Goal: Task Accomplishment & Management: Complete application form

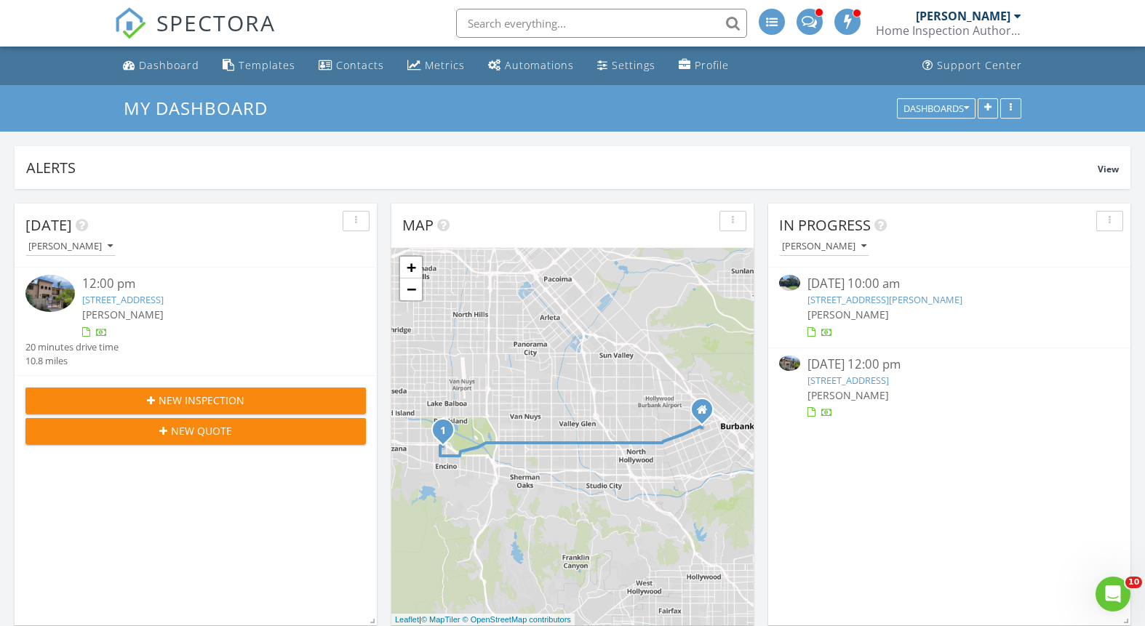
click at [211, 394] on span "New Inspection" at bounding box center [202, 400] width 86 height 15
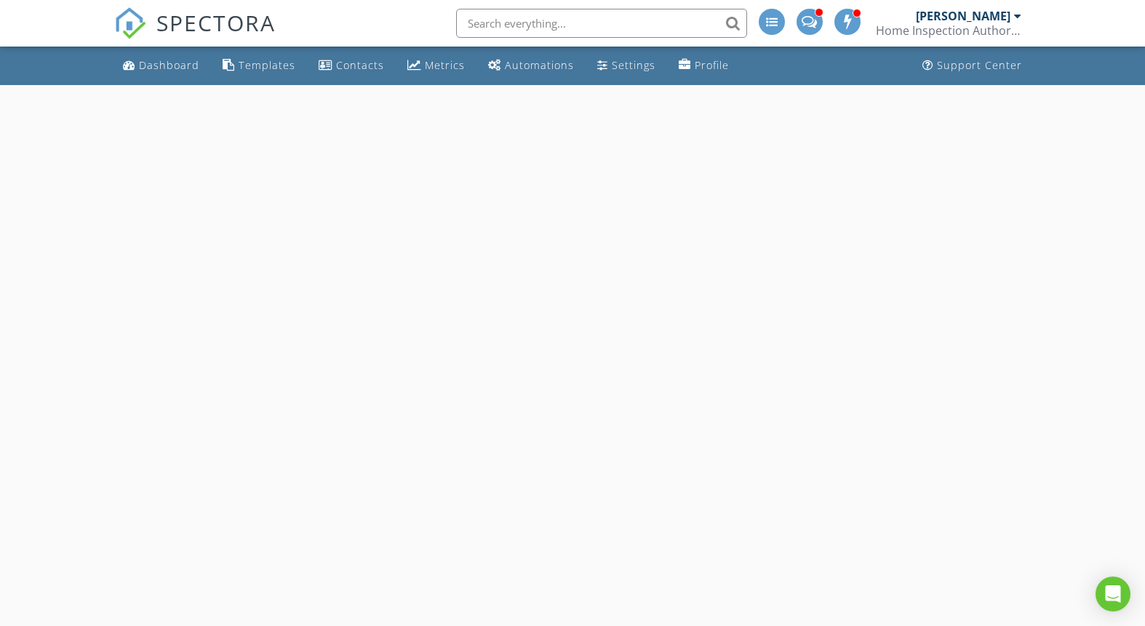
select select "7"
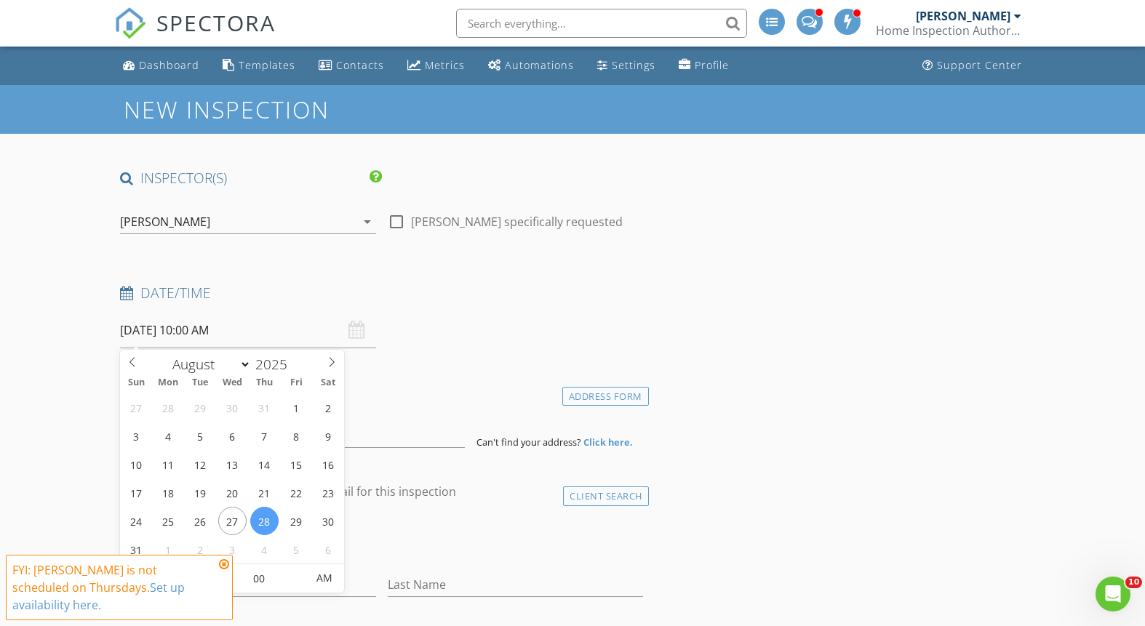
click at [298, 336] on input "08/28/2025 10:00 AM" at bounding box center [247, 331] width 255 height 36
type input "[DATE] 10:00 AM"
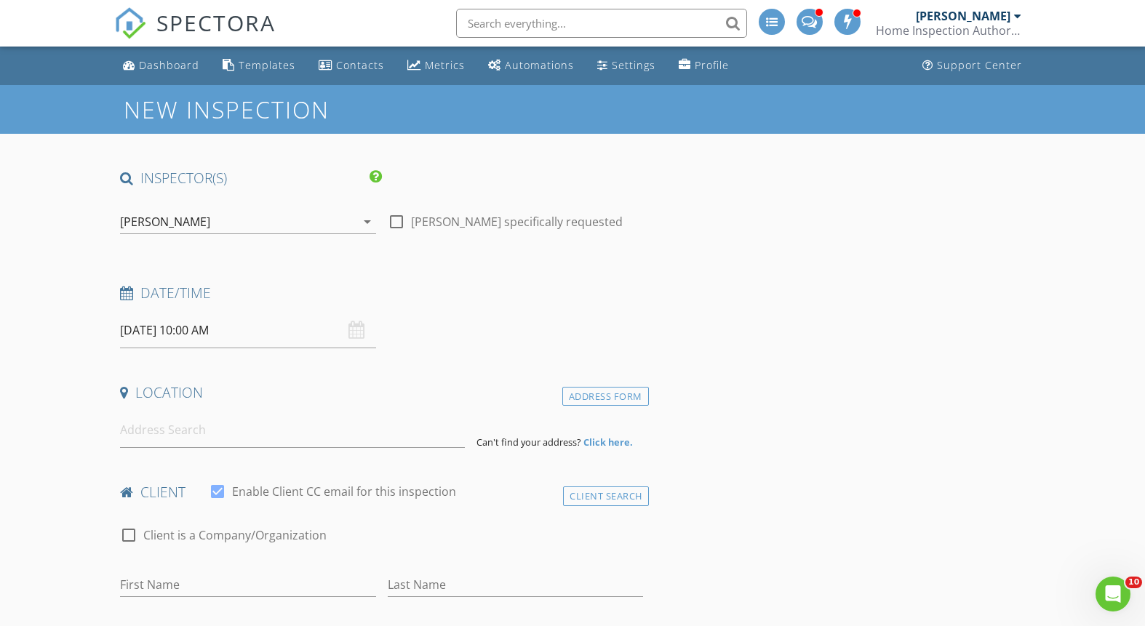
click at [226, 437] on input at bounding box center [292, 430] width 345 height 36
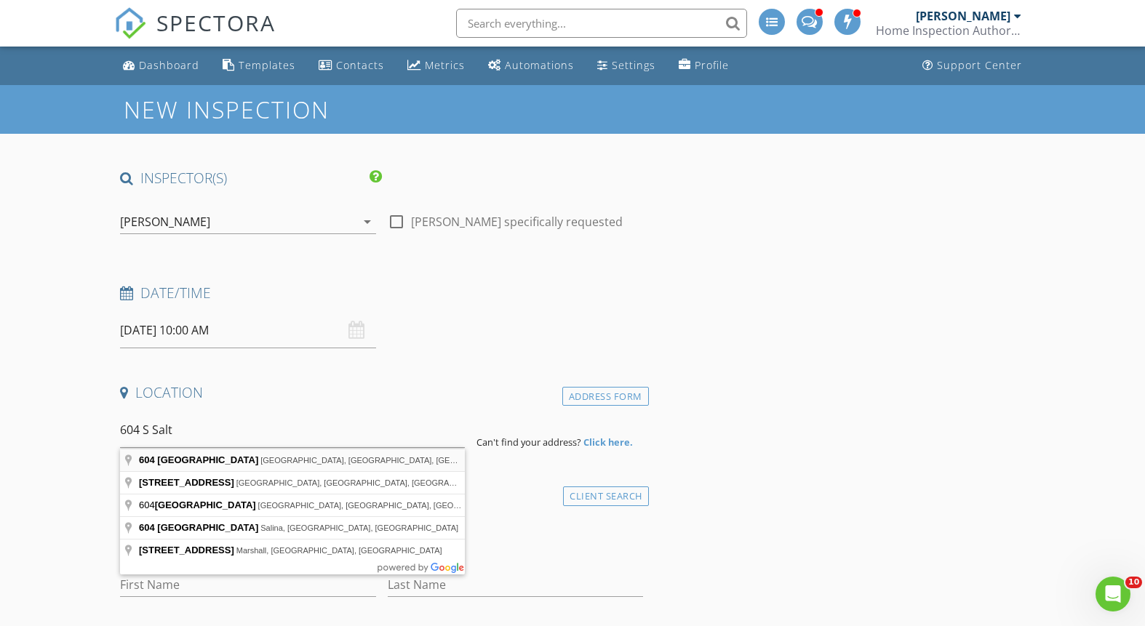
type input "604 South Saltair Avenue, Los Angeles, CA, USA"
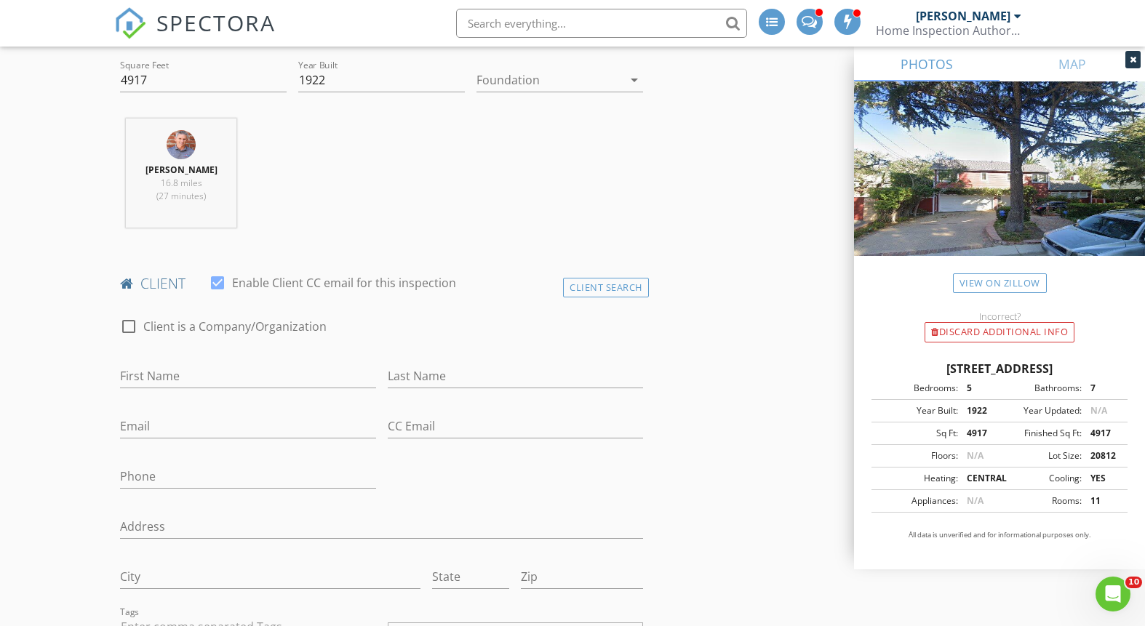
scroll to position [518, 0]
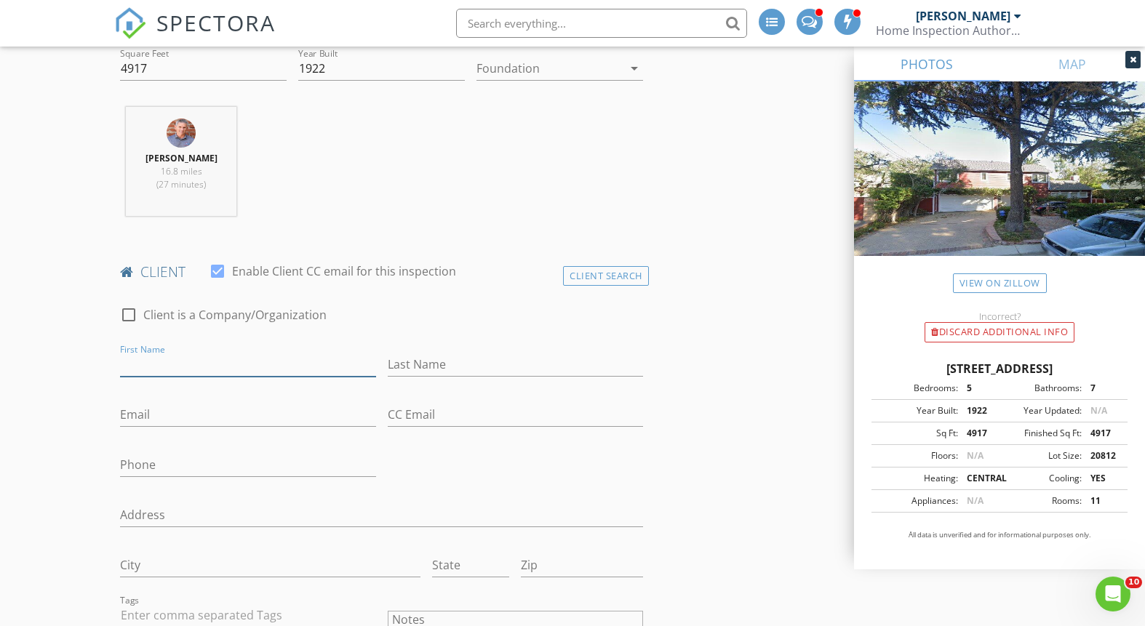
click at [220, 365] on input "First Name" at bounding box center [247, 365] width 255 height 24
type input "Eliza"
click at [455, 363] on input "Last Name" at bounding box center [515, 365] width 255 height 24
type input "Gendron"
click at [151, 417] on input "Email" at bounding box center [247, 415] width 255 height 24
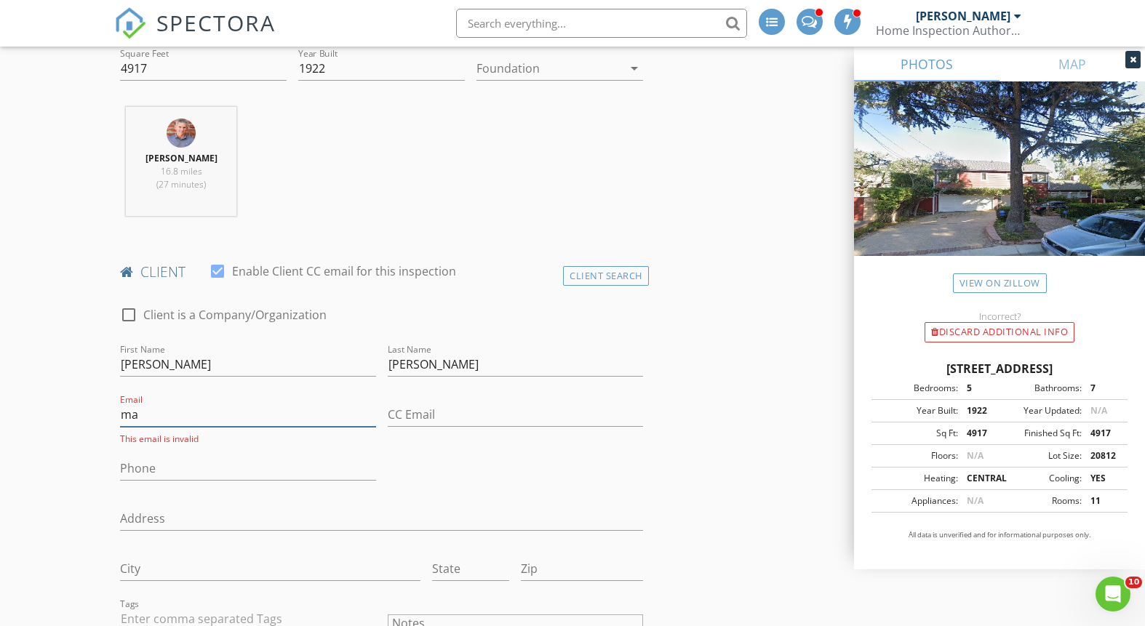
type input "m"
type input "eliza.gendron@gmail.com"
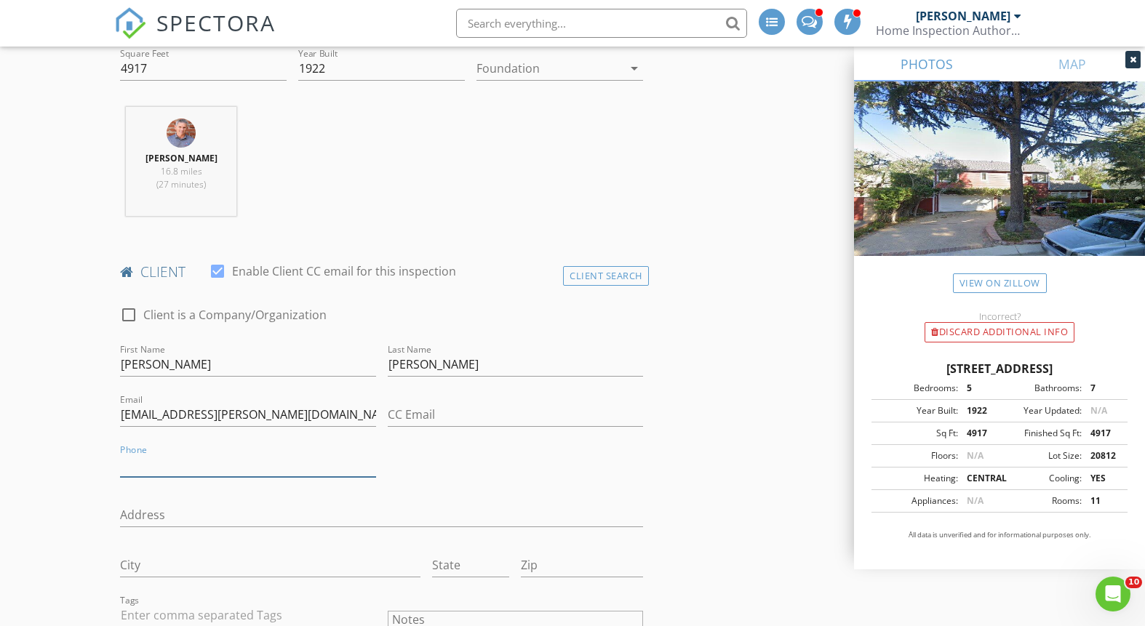
click at [167, 458] on input "Phone" at bounding box center [247, 465] width 255 height 24
type input "207-415-2887"
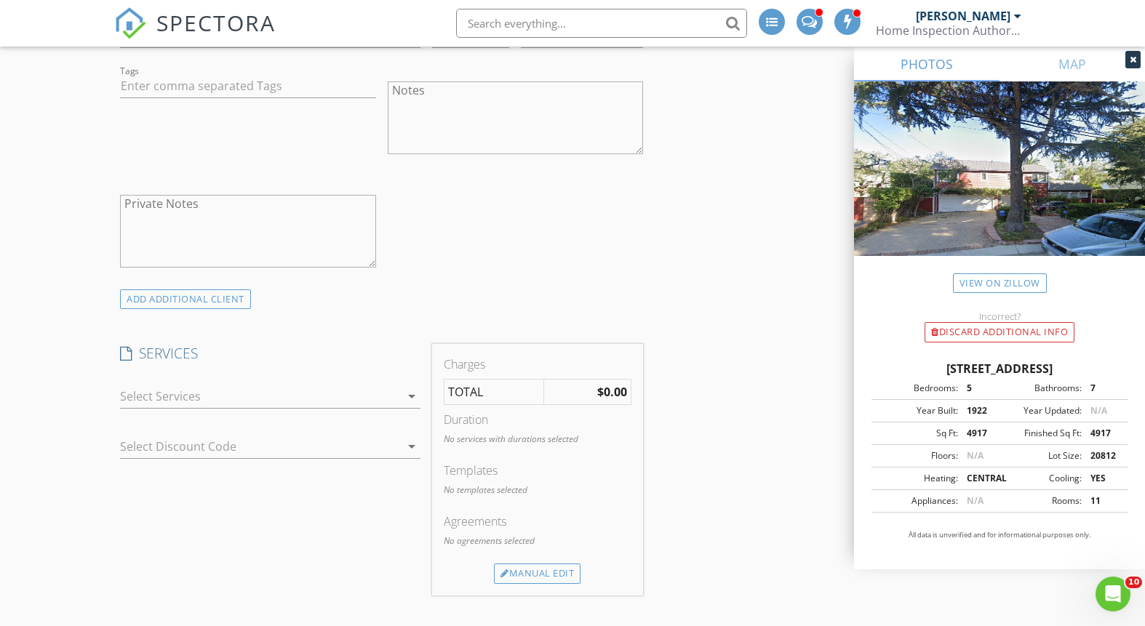
scroll to position [1066, 0]
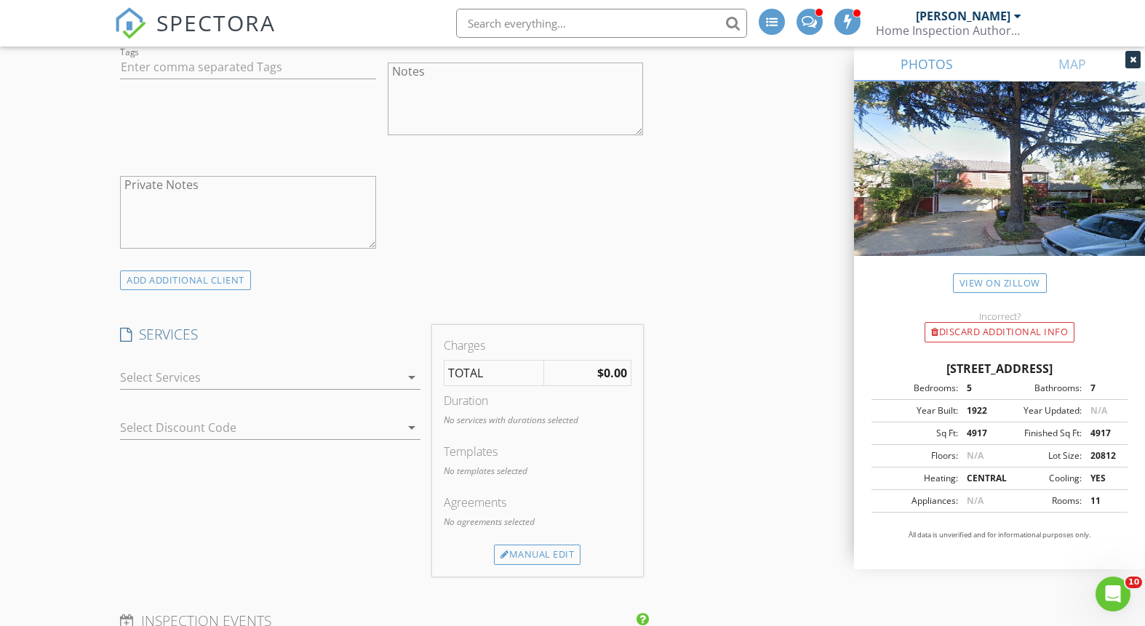
click at [388, 377] on div at bounding box center [259, 377] width 279 height 23
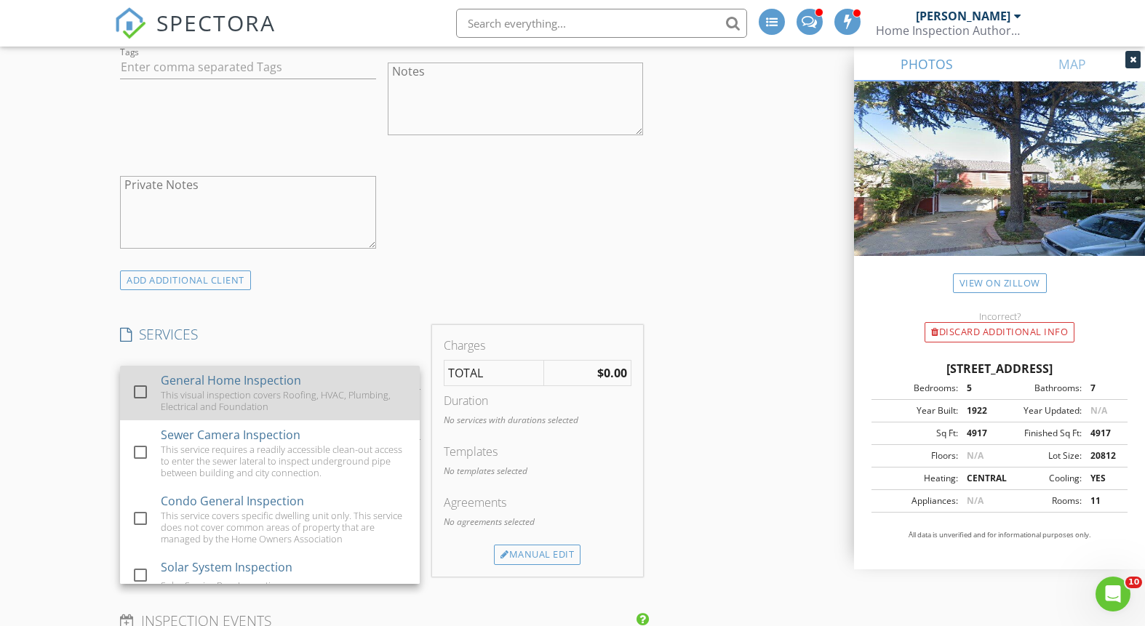
click at [143, 388] on div at bounding box center [140, 392] width 25 height 25
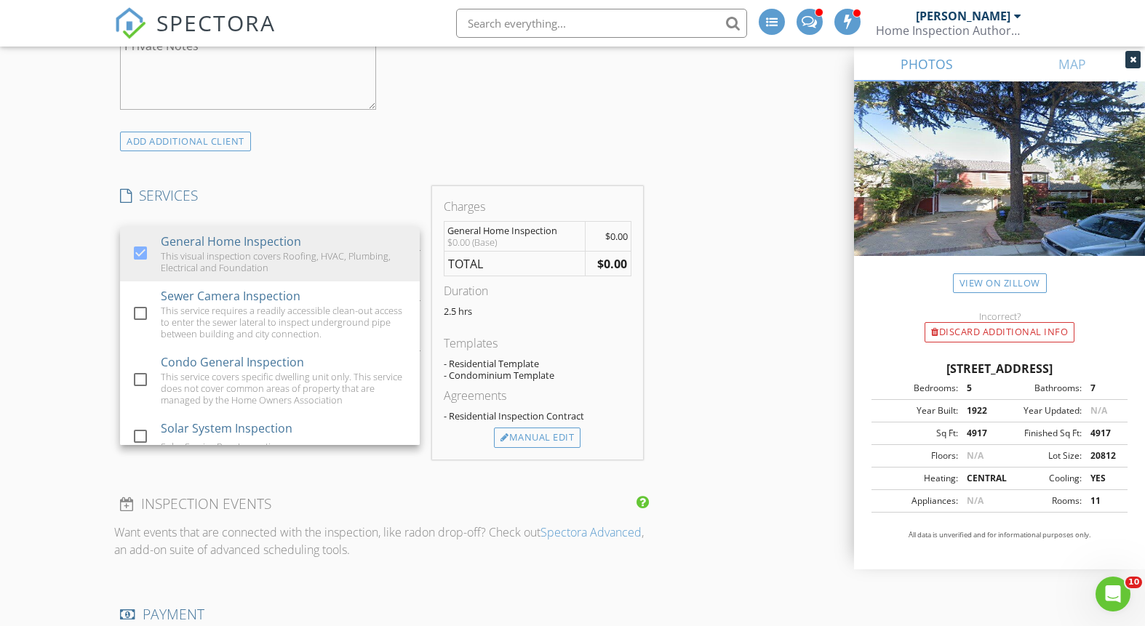
scroll to position [1207, 0]
click at [551, 431] on div "Manual Edit" at bounding box center [537, 436] width 87 height 20
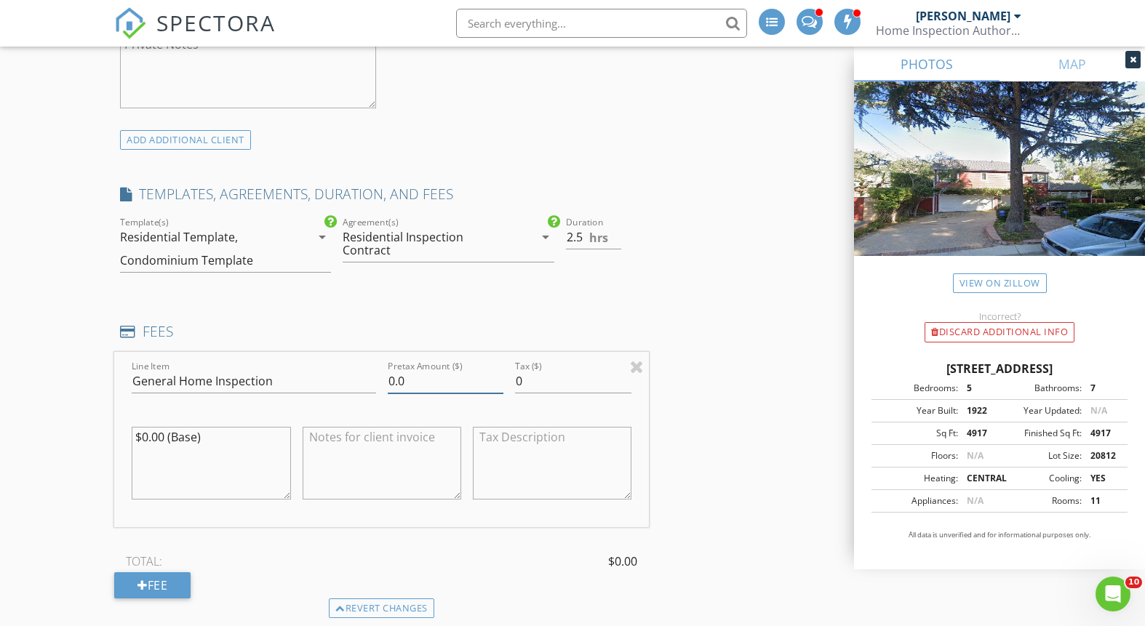
click at [435, 382] on input "0.0" at bounding box center [446, 381] width 116 height 24
type input "0"
type input "1200.00"
click at [807, 377] on div "INSPECTOR(S) check_box John Laforme PRIMARY John Laforme arrow_drop_down check_…" at bounding box center [572, 482] width 916 height 3041
click at [617, 233] on input "3" at bounding box center [593, 237] width 55 height 24
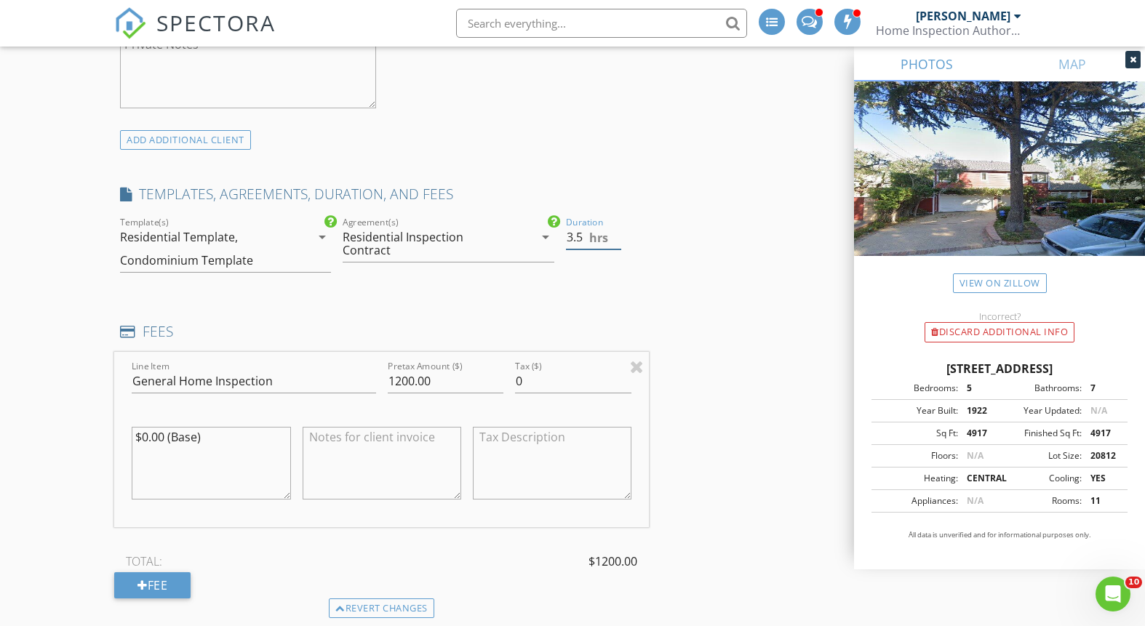
type input "3.5"
click at [617, 233] on input "3.5" at bounding box center [593, 237] width 55 height 24
click at [780, 262] on div "INSPECTOR(S) check_box John Laforme PRIMARY John Laforme arrow_drop_down check_…" at bounding box center [572, 482] width 916 height 3041
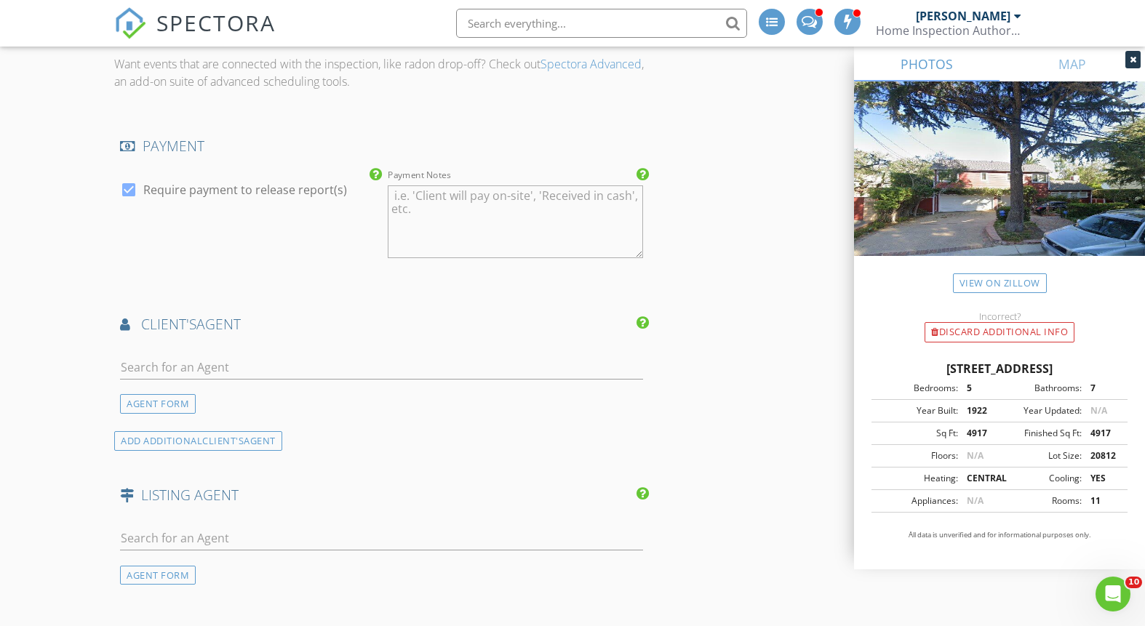
scroll to position [1843, 0]
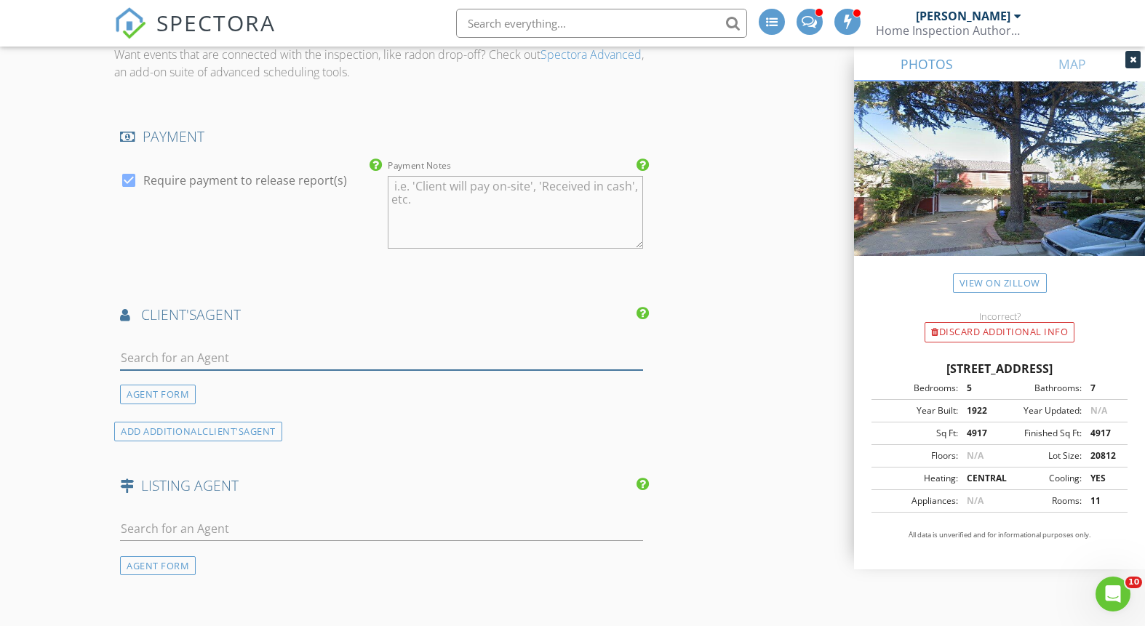
click at [265, 354] on input "text" at bounding box center [381, 358] width 523 height 24
type input "B"
click at [155, 389] on div "AGENT FORM" at bounding box center [158, 395] width 76 height 20
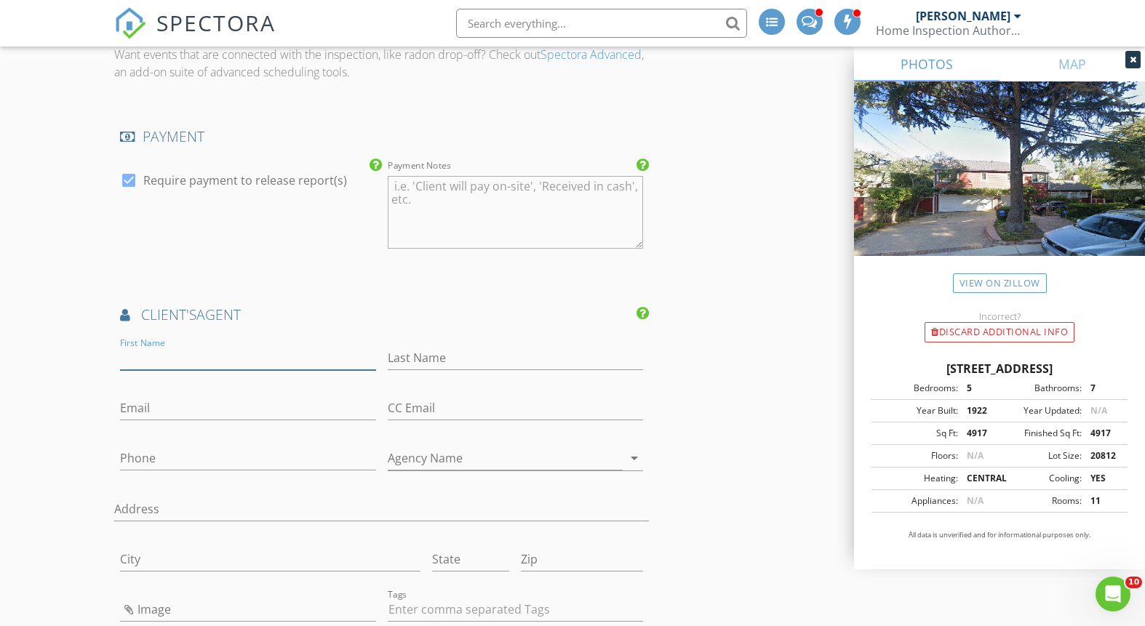
click at [213, 358] on input "First Name" at bounding box center [247, 358] width 255 height 24
type input "Bennett"
click at [430, 358] on input "Last Name" at bounding box center [515, 358] width 255 height 24
click at [410, 354] on input "Hirsh" at bounding box center [515, 358] width 255 height 24
type input "Hirsch"
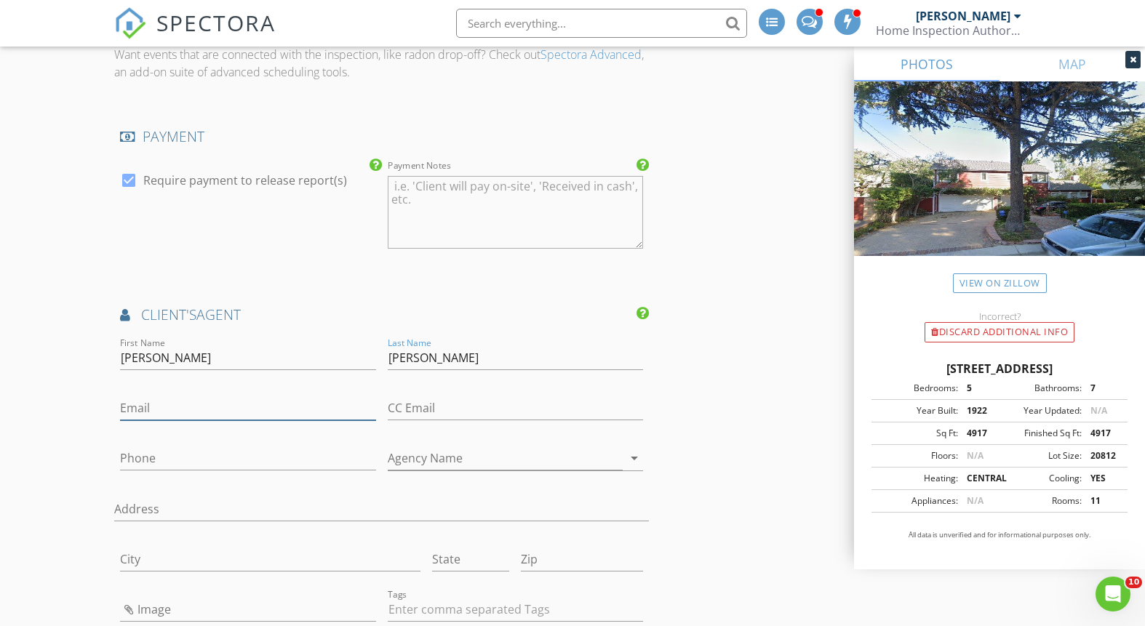
click at [229, 407] on input "Email" at bounding box center [247, 408] width 255 height 24
type input "bhirsch@theagencyre.com"
click at [239, 459] on input "Phone" at bounding box center [247, 459] width 255 height 24
type input "310-593-1902"
click at [511, 463] on input "Agency Name" at bounding box center [505, 459] width 235 height 24
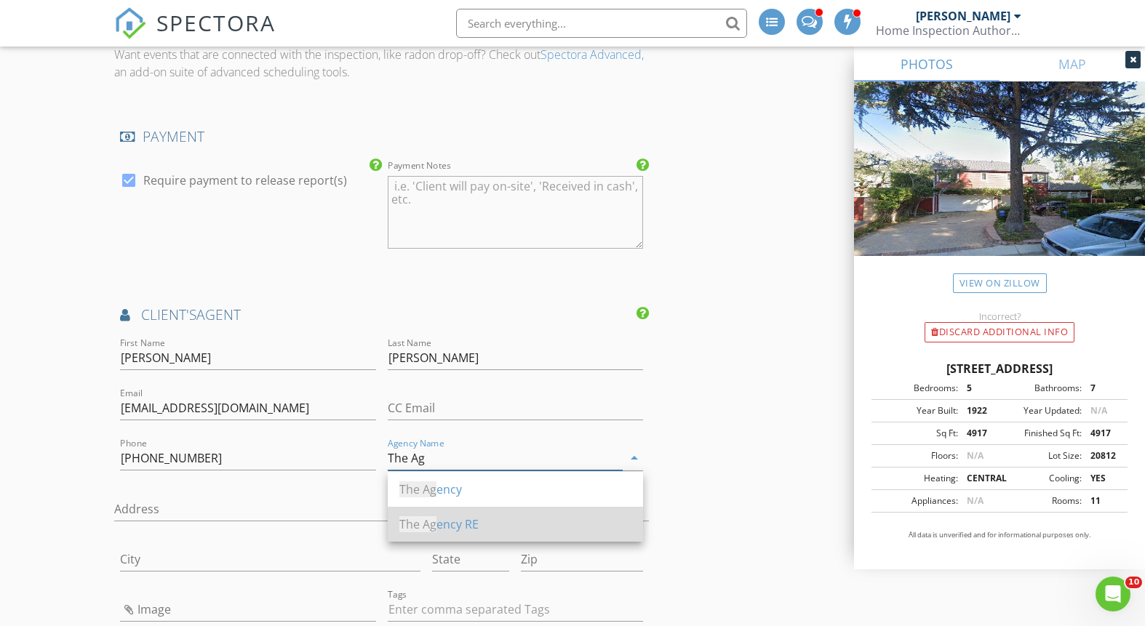
click at [467, 519] on div "The Ag ency RE" at bounding box center [515, 524] width 232 height 17
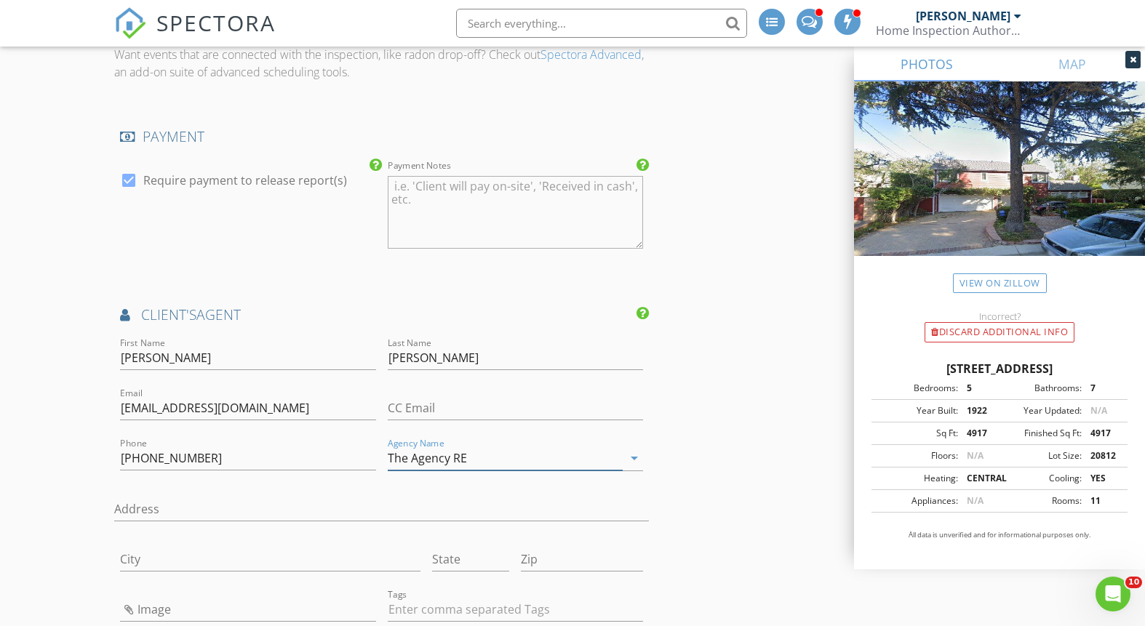
type input "The Agency RE"
click at [702, 391] on div "INSPECTOR(S) check_box John Laforme PRIMARY John Laforme arrow_drop_down check_…" at bounding box center [572, 29] width 916 height 3406
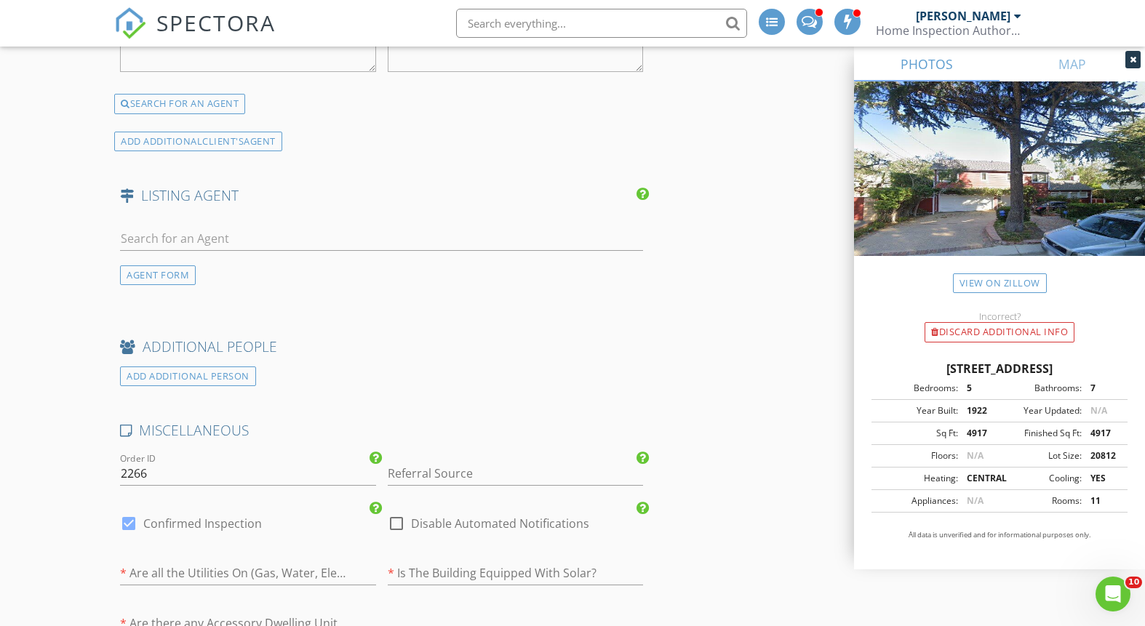
scroll to position [2530, 0]
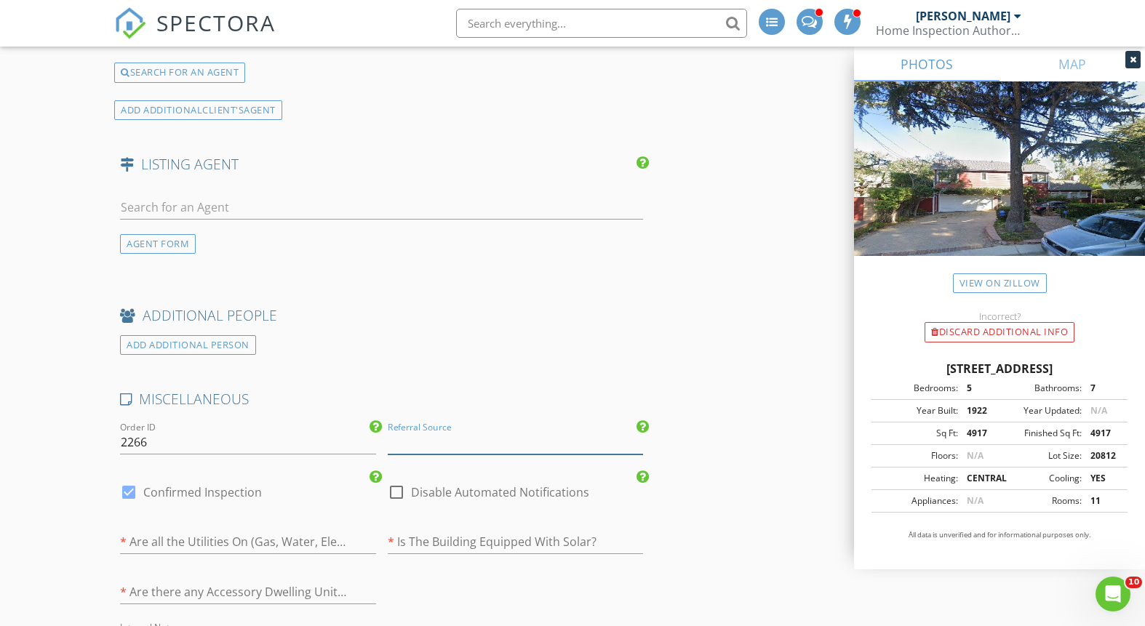
click at [489, 440] on input "Referral Source" at bounding box center [515, 443] width 255 height 24
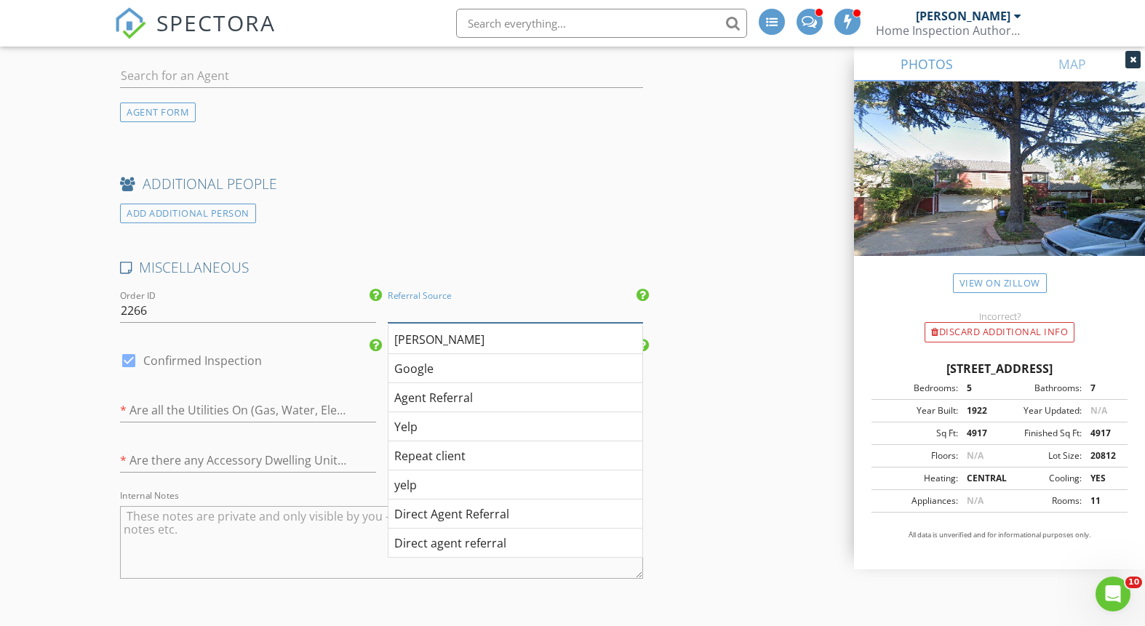
scroll to position [2668, 0]
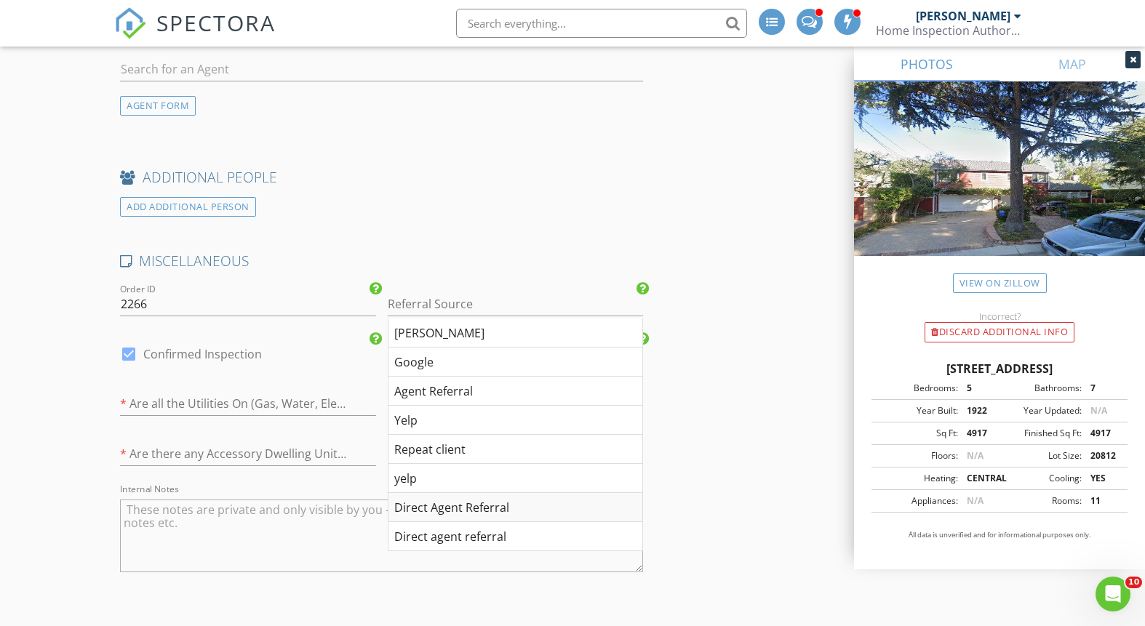
click at [536, 500] on div "Direct Agent Referral" at bounding box center [515, 507] width 254 height 29
type input "Direct Agent Referral"
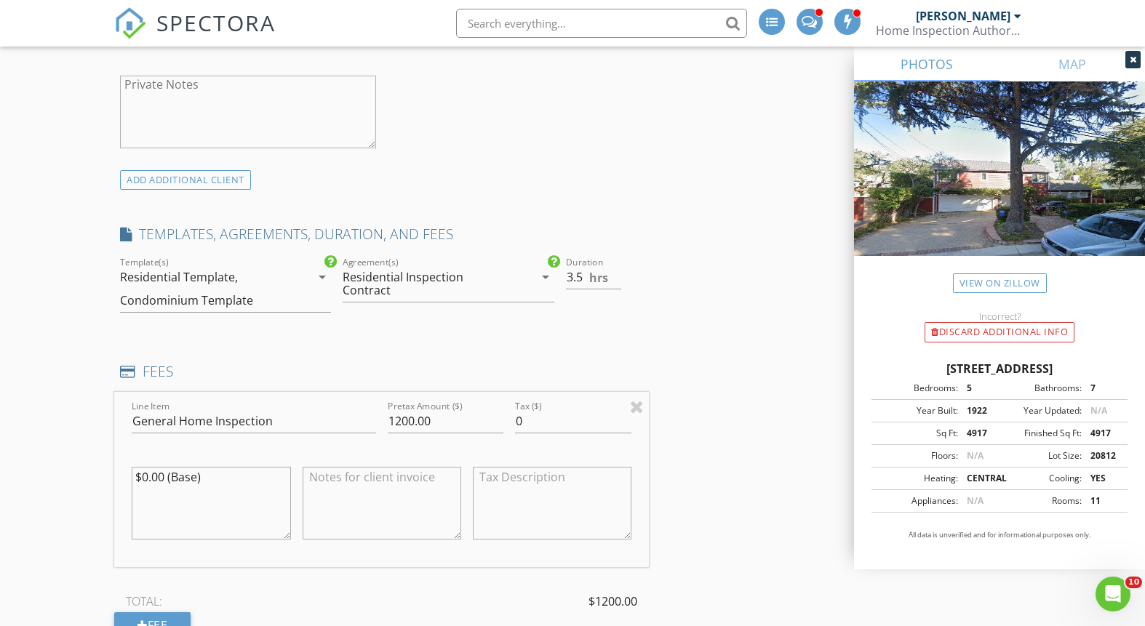
scroll to position [1175, 0]
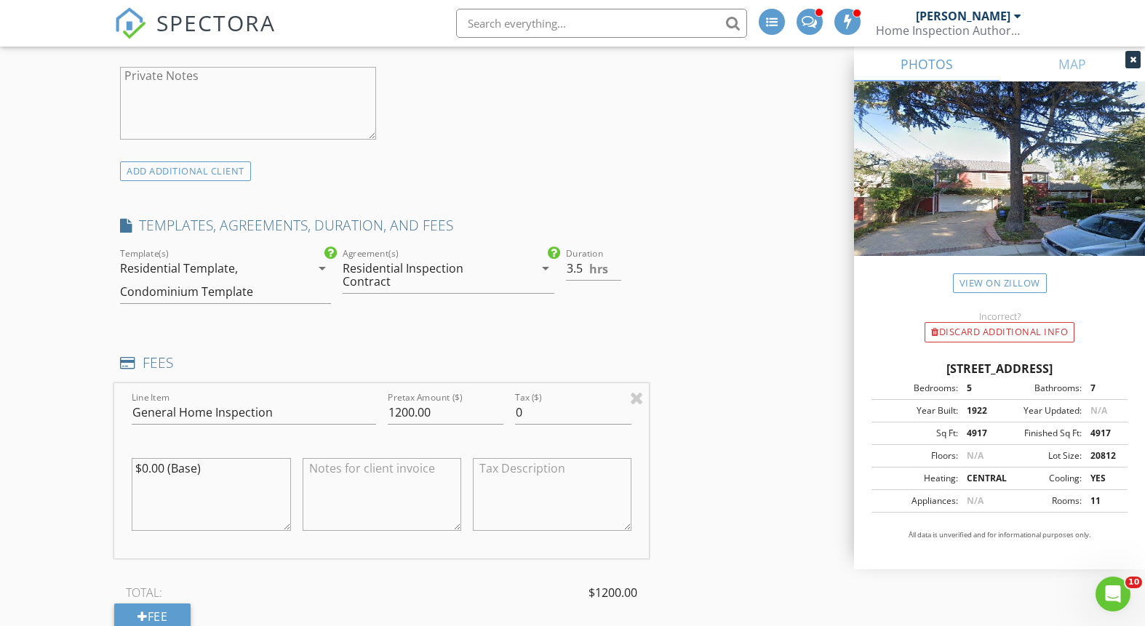
click at [191, 291] on div "Condominium Template" at bounding box center [186, 291] width 133 height 13
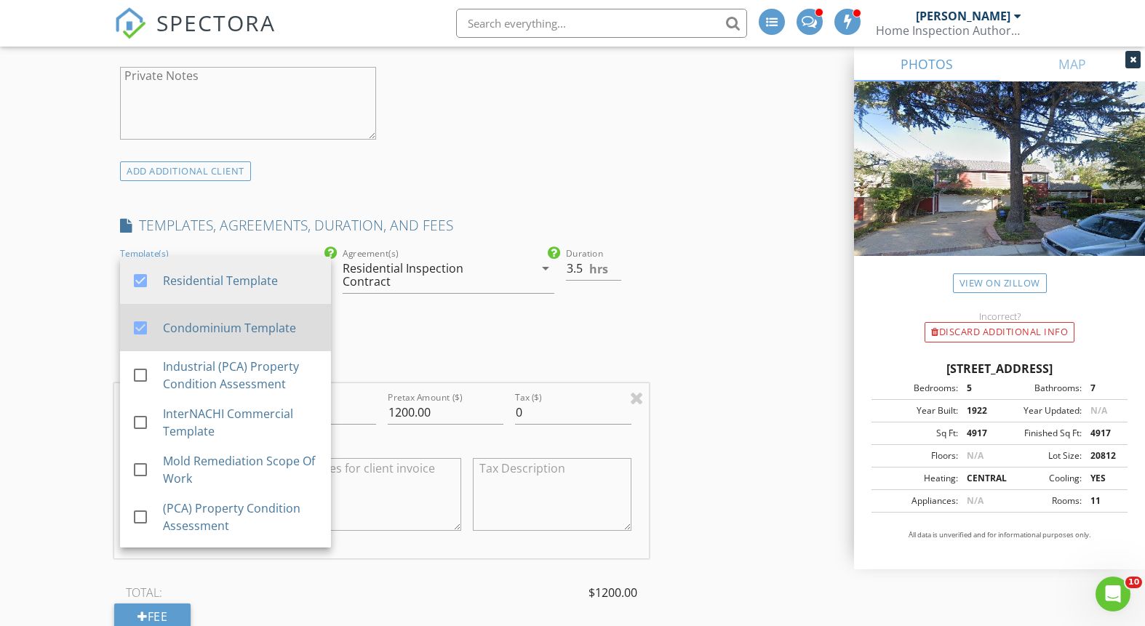
drag, startPoint x: 145, startPoint y: 324, endPoint x: 205, endPoint y: 318, distance: 60.6
click at [145, 324] on div at bounding box center [140, 328] width 25 height 25
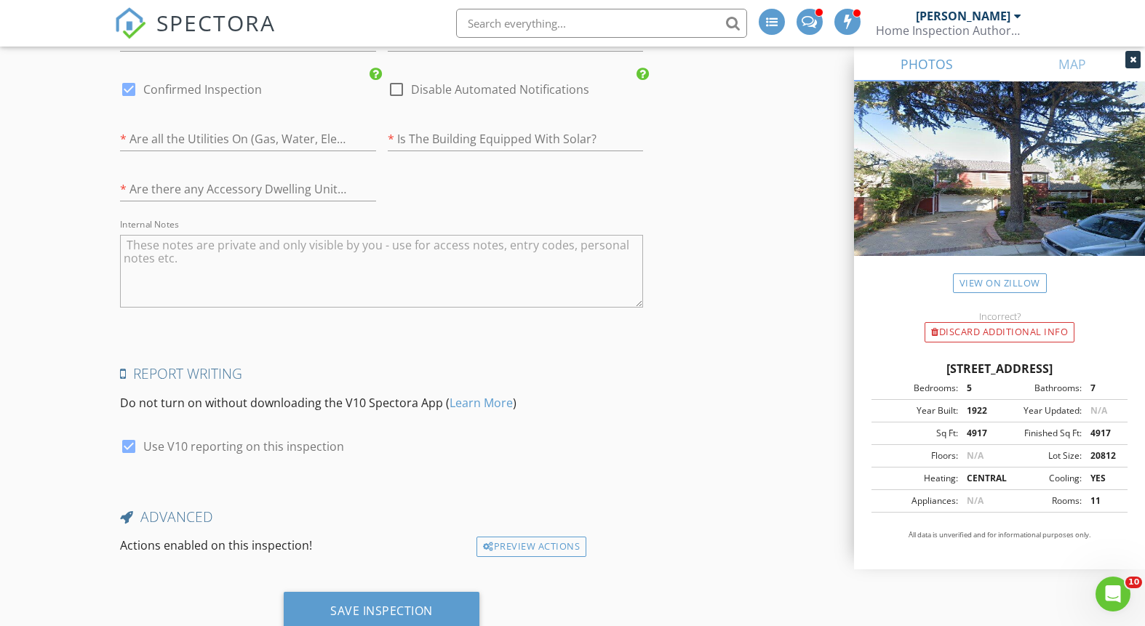
scroll to position [2959, 0]
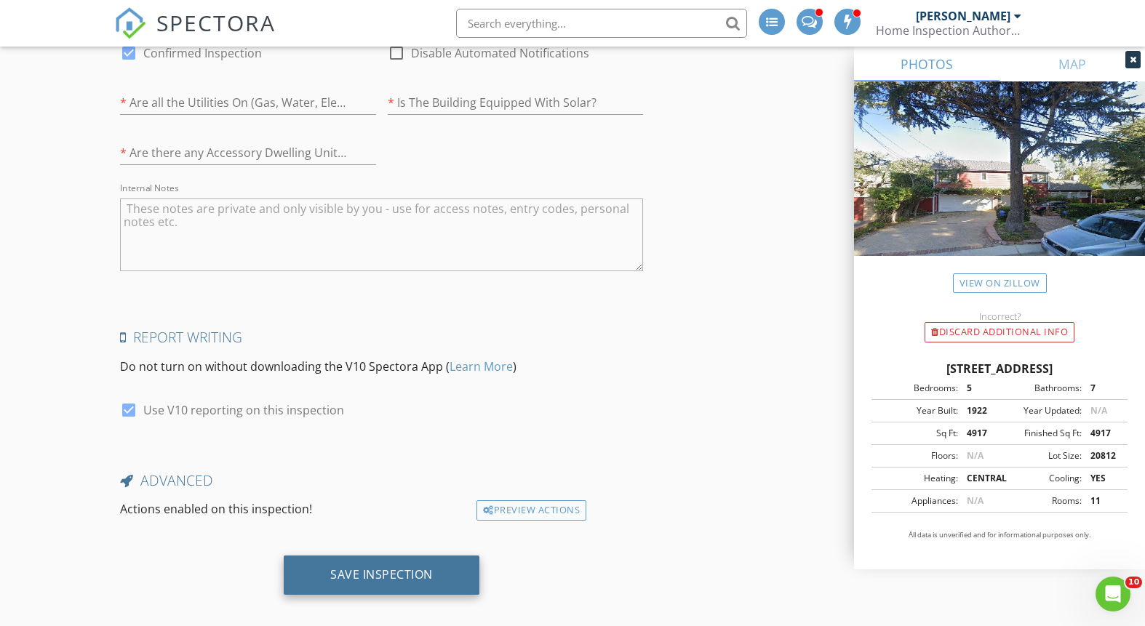
click at [373, 567] on div "Save Inspection" at bounding box center [381, 574] width 103 height 15
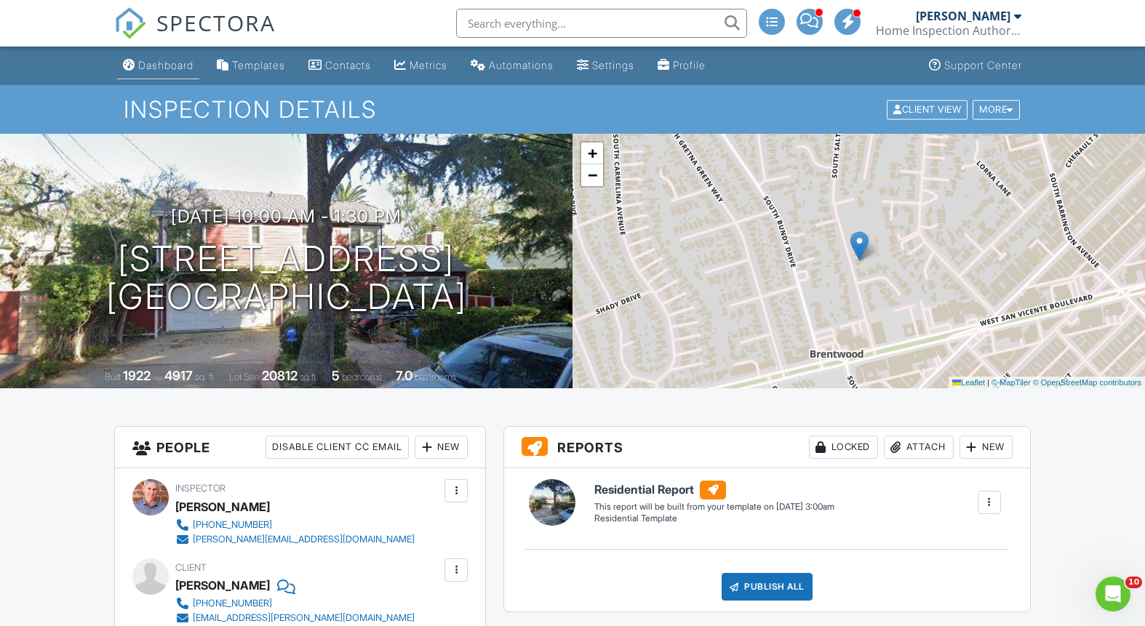
click at [172, 68] on div "Dashboard" at bounding box center [165, 65] width 55 height 12
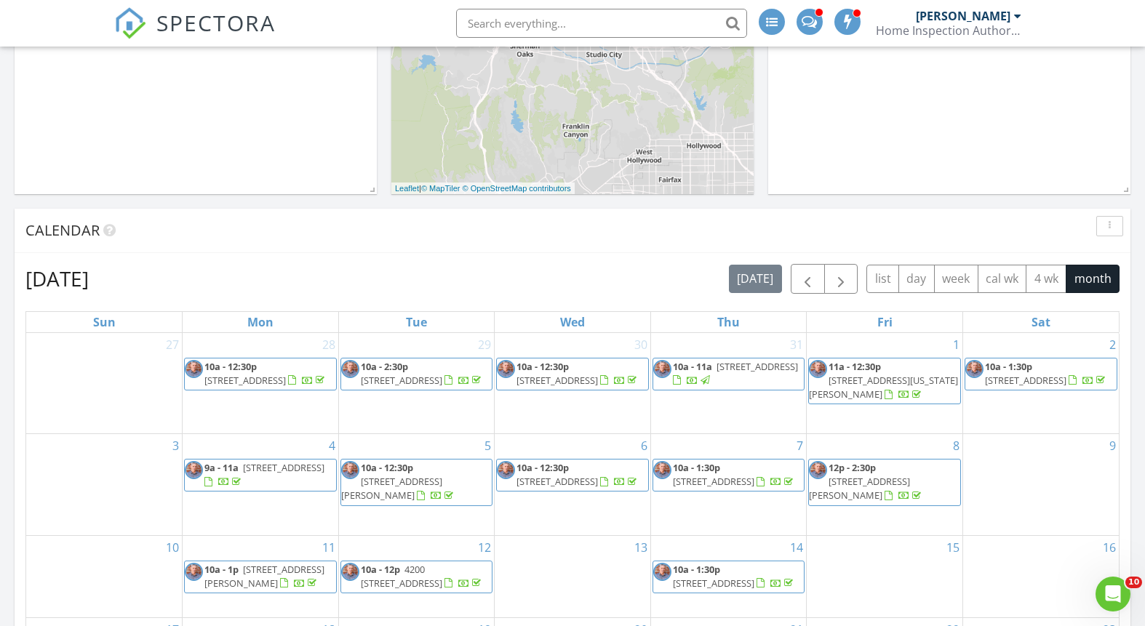
scroll to position [186, 0]
